Goal: Task Accomplishment & Management: Use online tool/utility

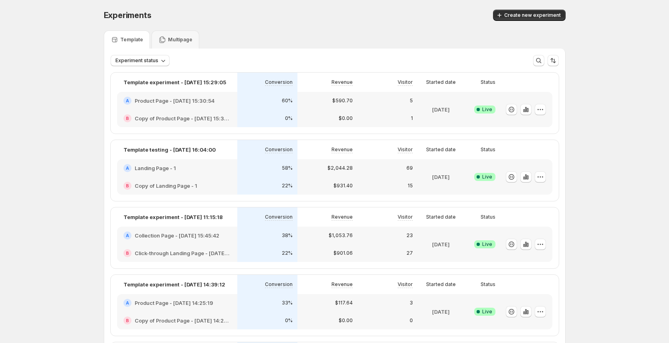
click at [230, 108] on div "A Product Page - [DATE] 15:30:54" at bounding box center [177, 101] width 120 height 18
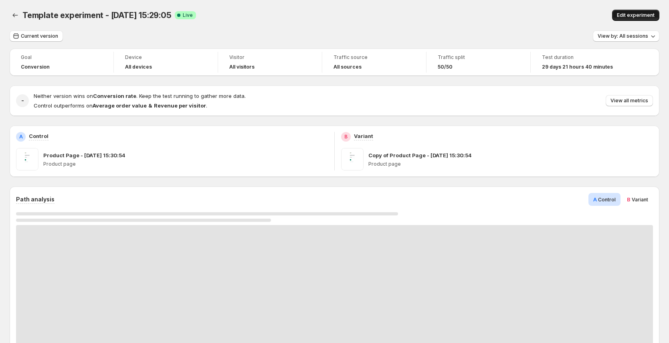
click at [638, 13] on span "Edit experiment" at bounding box center [636, 15] width 38 height 6
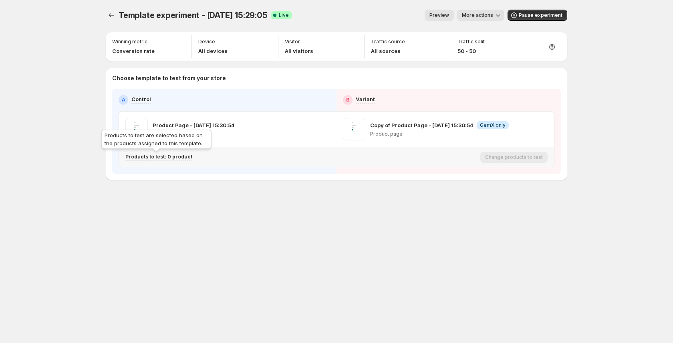
click at [174, 153] on p "Products to test: 0 product" at bounding box center [158, 156] width 67 height 6
